Goal: Navigation & Orientation: Find specific page/section

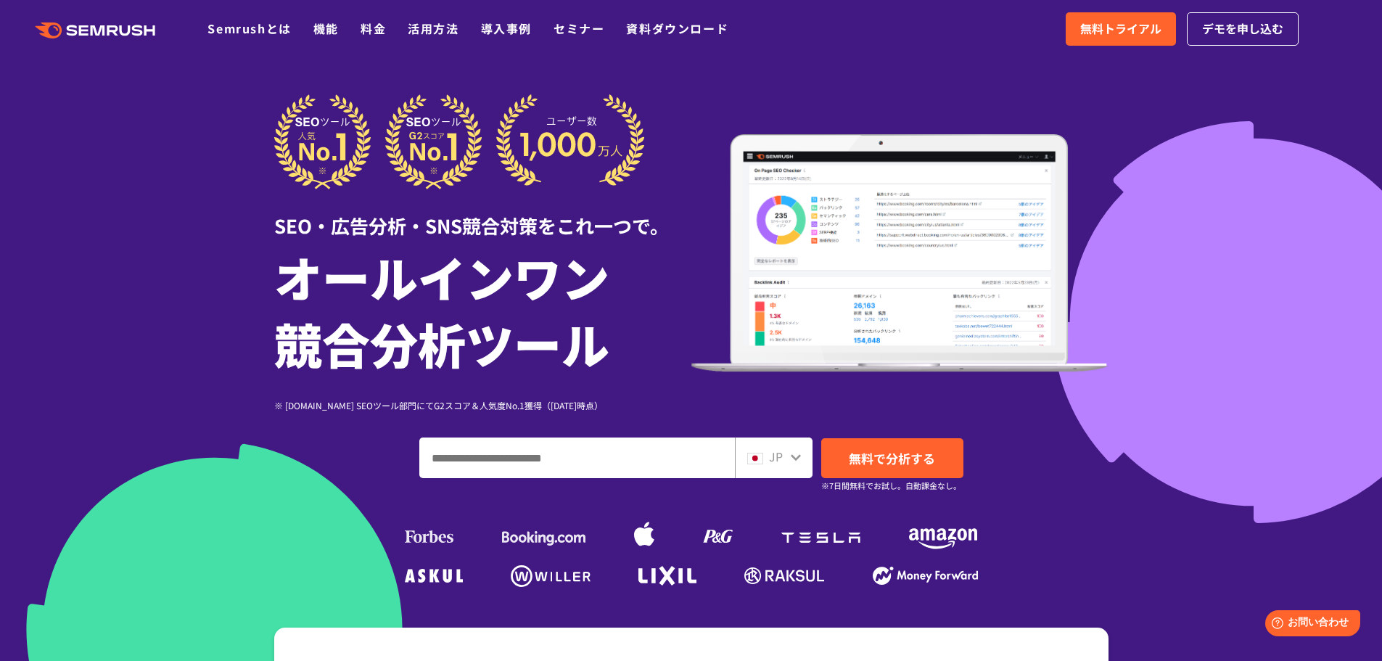
click at [604, 465] on input "ドメイン、キーワードまたはURLを入力してください" at bounding box center [577, 457] width 314 height 39
click at [774, 455] on span "JP" at bounding box center [776, 456] width 14 height 17
click at [785, 453] on div "JP" at bounding box center [770, 457] width 46 height 19
click at [598, 459] on input "ドメイン、キーワードまたはURLを入力してください" at bounding box center [577, 457] width 314 height 39
click at [147, 28] on polygon at bounding box center [152, 30] width 11 height 10
